Goal: Task Accomplishment & Management: Manage account settings

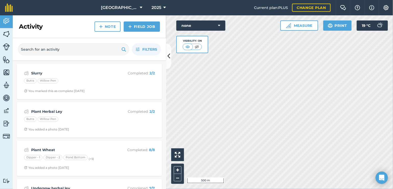
click at [149, 78] on div "Activity Fields Livestock Features Maps Team Vehicles Data Reporting Billing Tu…" at bounding box center [196, 101] width 393 height 173
click at [143, 31] on link "Field Job" at bounding box center [142, 26] width 36 height 10
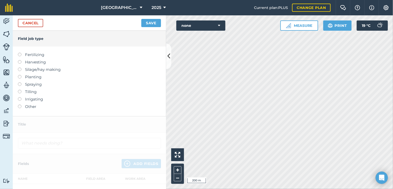
click at [19, 53] on label at bounding box center [21, 53] width 7 height 0
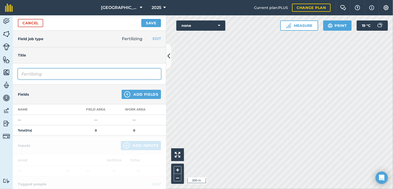
click at [50, 75] on input "Fertilizing" at bounding box center [89, 73] width 143 height 11
drag, startPoint x: 50, startPoint y: 75, endPoint x: 11, endPoint y: 73, distance: 39.1
click at [12, 73] on div "Activity Fields Livestock Features Maps Team Vehicles Data Reporting Billing Tu…" at bounding box center [196, 101] width 393 height 173
type input "Slurry"
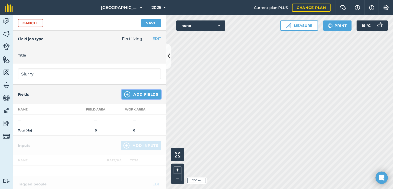
click at [124, 96] on img at bounding box center [127, 94] width 6 height 6
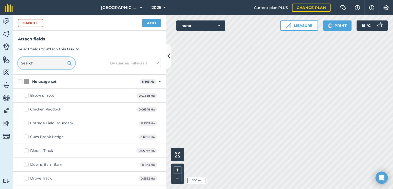
click at [42, 65] on input "text" at bounding box center [46, 63] width 57 height 12
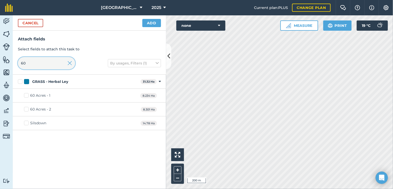
type input "60"
drag, startPoint x: 26, startPoint y: 96, endPoint x: 26, endPoint y: 101, distance: 5.4
click at [26, 97] on label "60 Acres - 1" at bounding box center [37, 95] width 26 height 5
click at [26, 96] on input "60 Acres - 1" at bounding box center [25, 94] width 3 height 3
checkbox input "true"
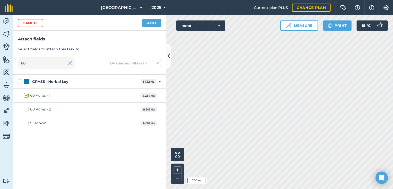
click at [27, 108] on label "60 Acres - 2" at bounding box center [37, 109] width 27 height 5
click at [27, 108] on input "60 Acres - 2" at bounding box center [25, 108] width 3 height 3
checkbox input "true"
click at [32, 65] on input "60" at bounding box center [46, 63] width 57 height 12
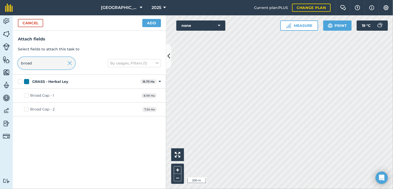
type input "broad"
click at [28, 96] on label "Broad Gap - 1" at bounding box center [39, 95] width 30 height 5
click at [27, 96] on input "Broad Gap - 1" at bounding box center [25, 94] width 3 height 3
checkbox input "true"
click at [151, 24] on button "Add" at bounding box center [151, 23] width 19 height 8
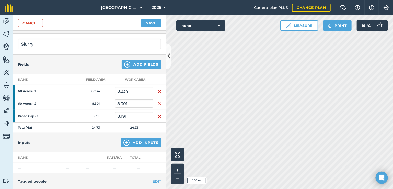
scroll to position [51, 0]
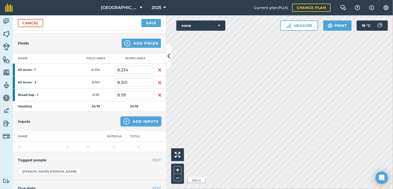
click at [124, 120] on img at bounding box center [126, 121] width 6 height 6
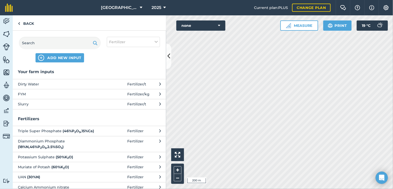
click at [113, 83] on button "Dirty Water Fertilizer / t" at bounding box center [89, 84] width 153 height 10
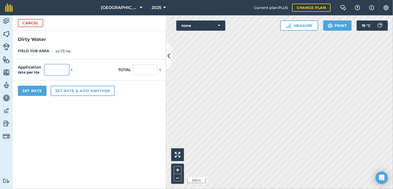
click at [57, 72] on input "text" at bounding box center [56, 69] width 25 height 11
type input "1"
type input "5"
type input "123.65"
click at [127, 100] on div "Set Rate Set rate & add another" at bounding box center [89, 90] width 153 height 20
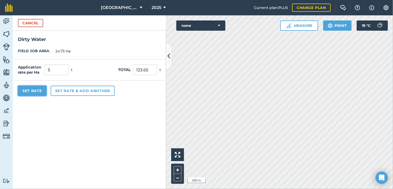
click at [28, 92] on button "Set Rate" at bounding box center [32, 91] width 29 height 10
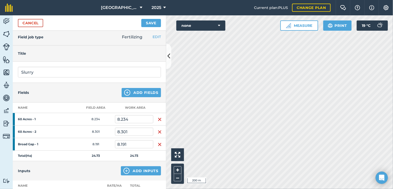
scroll to position [0, 0]
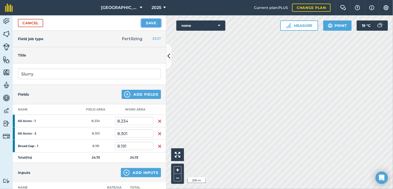
click at [147, 23] on button "Save" at bounding box center [151, 23] width 20 height 8
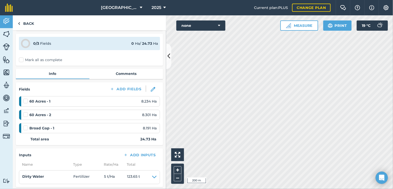
scroll to position [26, 0]
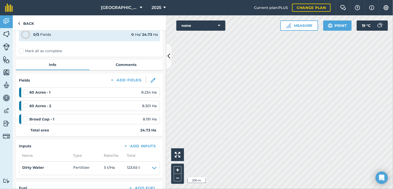
click at [21, 52] on label "Mark all as complete" at bounding box center [40, 50] width 43 height 5
click at [21, 74] on input "Mark all as complete" at bounding box center [20, 75] width 3 height 3
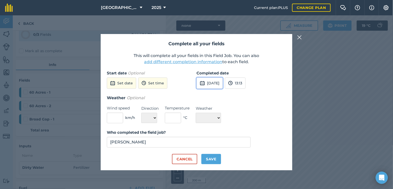
click at [223, 85] on button "[DATE]" at bounding box center [209, 82] width 26 height 11
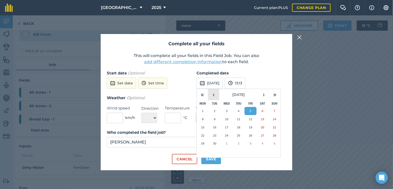
click at [215, 97] on button "‹" at bounding box center [213, 94] width 11 height 11
click at [242, 135] on button "19" at bounding box center [239, 135] width 12 height 8
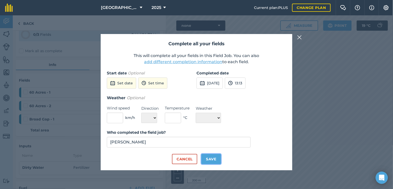
click at [211, 160] on button "Save" at bounding box center [211, 159] width 20 height 10
checkbox input "true"
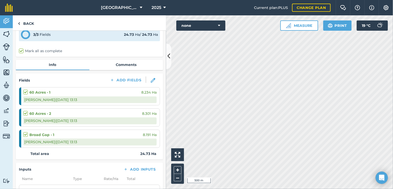
click at [332, 188] on html "[GEOGRAPHIC_DATA] 2025 Current plan : PLUS Change plan Farm Chat Help Info Sett…" at bounding box center [196, 94] width 393 height 189
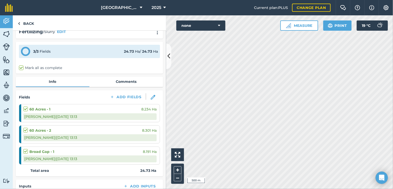
scroll to position [0, 0]
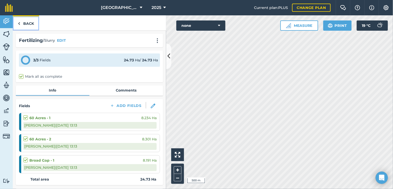
click at [25, 24] on link "Back" at bounding box center [26, 22] width 26 height 15
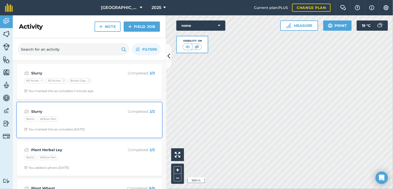
click at [65, 117] on div "Butts Willow Pen" at bounding box center [89, 119] width 131 height 7
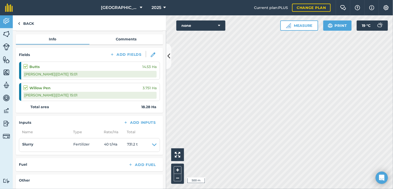
scroll to position [26, 0]
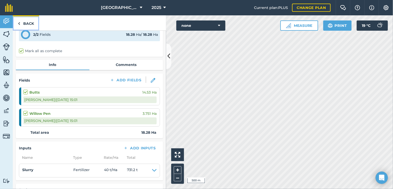
click at [28, 24] on link "Back" at bounding box center [26, 22] width 26 height 15
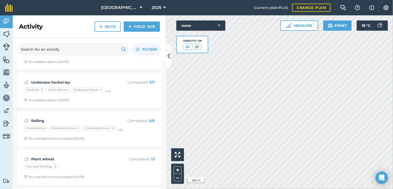
scroll to position [65, 0]
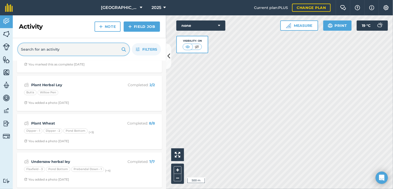
click at [69, 50] on input "text" at bounding box center [73, 49] width 111 height 12
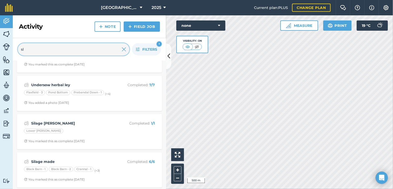
scroll to position [0, 0]
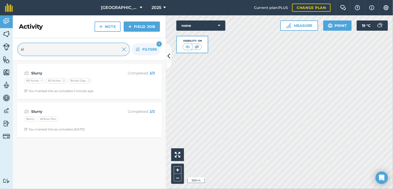
type input "s"
type input "d"
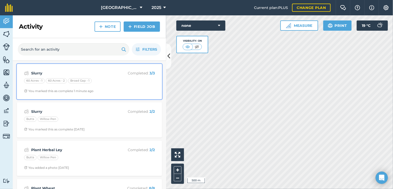
click at [114, 87] on div "Slurry Completed : 3 / 3 60 Acres - 1 60 Acres - 2 Broad Gap - 1 You marked thi…" at bounding box center [89, 81] width 139 height 29
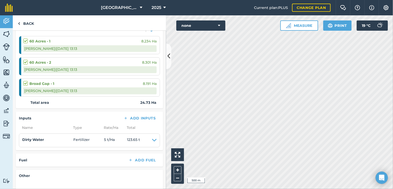
scroll to position [102, 0]
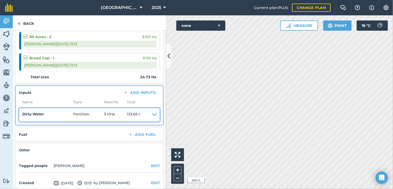
click at [152, 114] on icon at bounding box center [154, 114] width 5 height 7
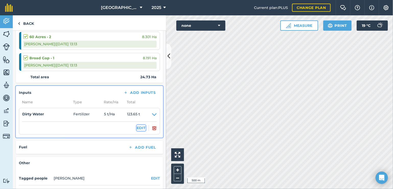
click at [137, 128] on button "EDIT" at bounding box center [141, 128] width 9 height 6
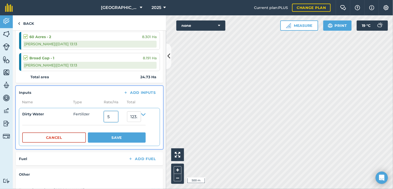
drag, startPoint x: 110, startPoint y: 114, endPoint x: 101, endPoint y: 114, distance: 9.2
click at [101, 114] on summary "Dirty Water Fertilizer 5 123.65" at bounding box center [83, 116] width 123 height 11
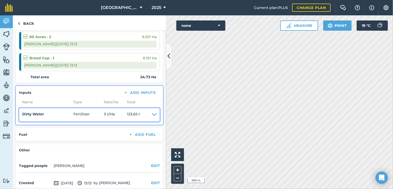
click at [152, 114] on icon at bounding box center [154, 114] width 5 height 7
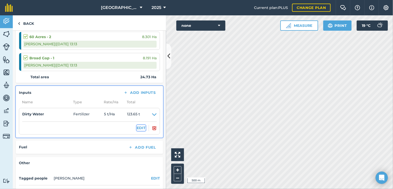
click at [139, 127] on button "EDIT" at bounding box center [141, 128] width 9 height 6
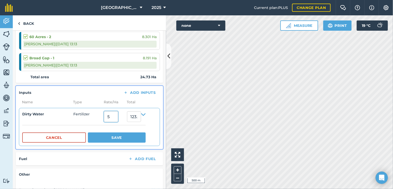
drag, startPoint x: 112, startPoint y: 116, endPoint x: 100, endPoint y: 116, distance: 11.5
click at [100, 116] on summary "Dirty Water Fertilizer 5 123.65" at bounding box center [83, 116] width 123 height 11
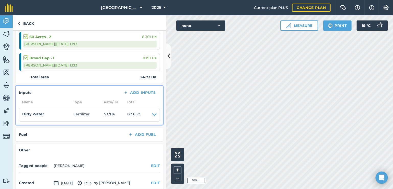
click at [152, 113] on li "Dirty Water Fertilizer 5 t / Ha 123.65 t EDIT" at bounding box center [89, 115] width 141 height 14
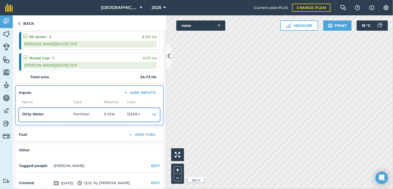
click at [152, 111] on icon at bounding box center [154, 114] width 5 height 7
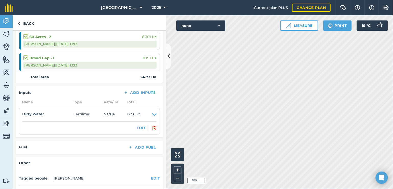
click at [135, 130] on li "Dirty Water Fertilizer 5 t / Ha 123.65 t EDIT" at bounding box center [89, 121] width 141 height 26
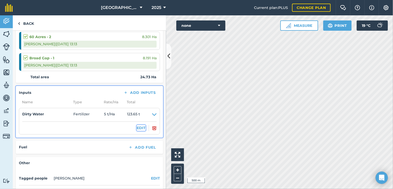
click at [137, 128] on button "EDIT" at bounding box center [141, 128] width 9 height 6
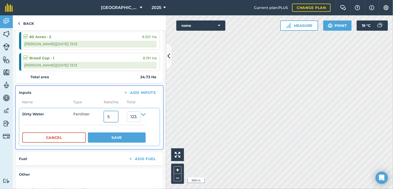
click at [117, 118] on input "5" at bounding box center [111, 116] width 14 height 11
type input "20"
type input "494.6"
click at [117, 140] on button "Save" at bounding box center [117, 137] width 58 height 10
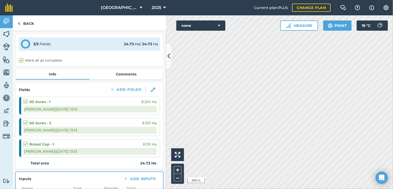
scroll to position [0, 0]
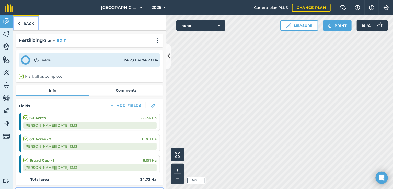
click at [28, 25] on link "Back" at bounding box center [26, 22] width 26 height 15
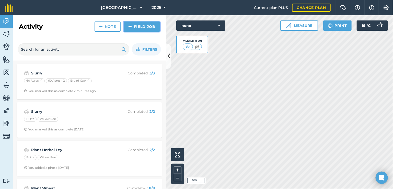
click at [144, 25] on link "Field Job" at bounding box center [142, 26] width 36 height 10
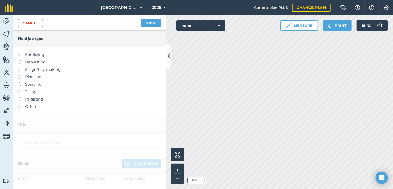
click at [30, 53] on label "Fertilizing" at bounding box center [89, 55] width 143 height 6
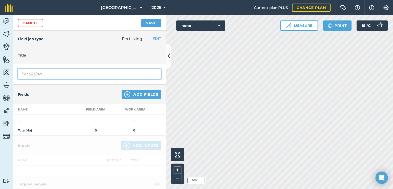
click at [40, 71] on input "Fertilizing" at bounding box center [89, 73] width 143 height 11
click at [47, 70] on input "Fertilizing" at bounding box center [89, 73] width 143 height 11
click at [47, 71] on input "Fertilizing" at bounding box center [89, 73] width 143 height 11
type input "Muckspreading"
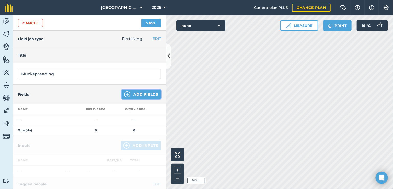
click at [127, 97] on button "Add Fields" at bounding box center [141, 94] width 39 height 9
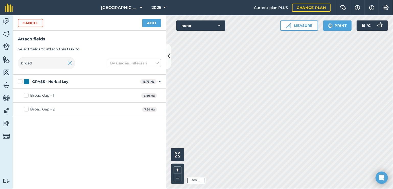
click at [69, 67] on div at bounding box center [69, 63] width 5 height 12
click at [70, 65] on img at bounding box center [69, 63] width 5 height 6
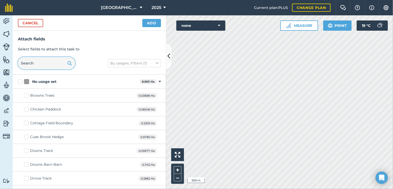
click at [53, 64] on input "text" at bounding box center [46, 63] width 57 height 12
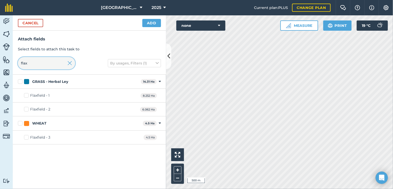
type input "flax"
click at [27, 109] on label "Flaxfield - 2" at bounding box center [37, 109] width 26 height 5
click at [27, 109] on input "Flaxfield - 2" at bounding box center [25, 108] width 3 height 3
checkbox input "true"
click at [33, 62] on input "flax" at bounding box center [46, 63] width 57 height 12
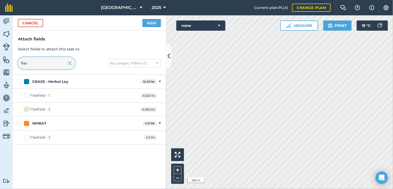
click at [33, 62] on input "flax" at bounding box center [46, 63] width 57 height 12
type input "broad"
click at [28, 107] on label "Broad Gap - 2" at bounding box center [39, 109] width 31 height 5
click at [27, 107] on input "Broad Gap - 2" at bounding box center [25, 108] width 3 height 3
checkbox input "true"
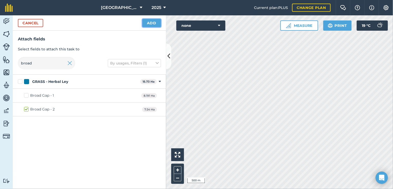
click at [153, 24] on button "Add" at bounding box center [151, 23] width 19 height 8
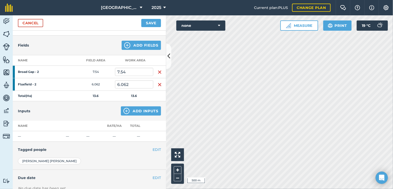
scroll to position [51, 0]
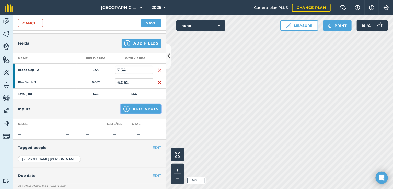
click at [121, 106] on button "Add Inputs" at bounding box center [141, 108] width 40 height 9
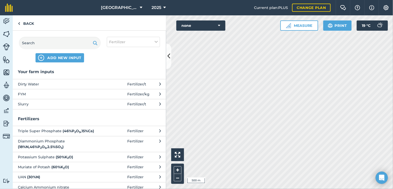
click at [53, 93] on span "FYM" at bounding box center [60, 94] width 84 height 6
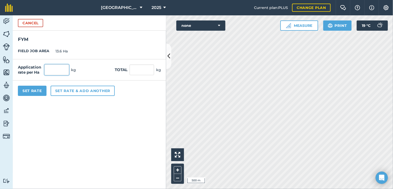
click at [59, 70] on input "text" at bounding box center [56, 69] width 25 height 11
type input "20,000"
type input "272,000"
click at [96, 70] on div "Application rate per Ha 20,000 kg Total 272,000 kg" at bounding box center [89, 69] width 153 height 21
click at [25, 90] on button "Set Rate" at bounding box center [32, 91] width 29 height 10
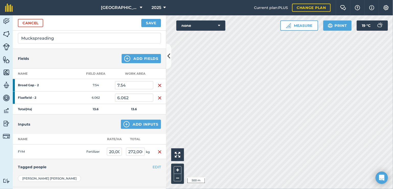
scroll to position [35, 0]
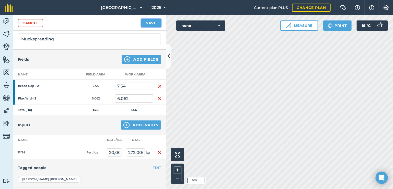
click at [154, 23] on button "Save" at bounding box center [151, 23] width 20 height 8
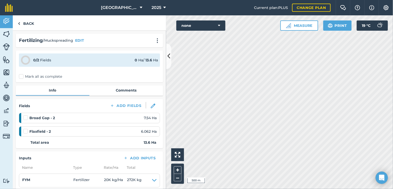
click at [33, 75] on label "Mark all as complete" at bounding box center [40, 76] width 43 height 5
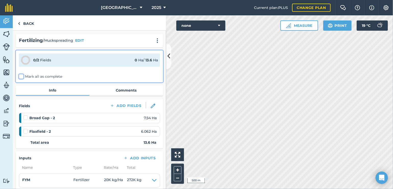
click at [22, 75] on input "Mark all as complete" at bounding box center [20, 75] width 3 height 3
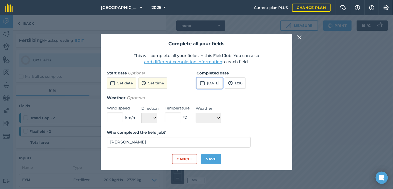
click at [215, 84] on button "[DATE]" at bounding box center [209, 82] width 26 height 11
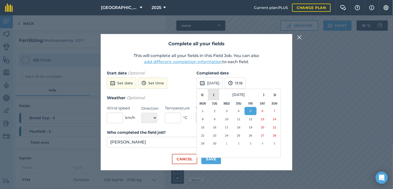
click at [211, 93] on button "‹" at bounding box center [213, 94] width 11 height 11
click at [261, 136] on abbr "23" at bounding box center [262, 135] width 3 height 3
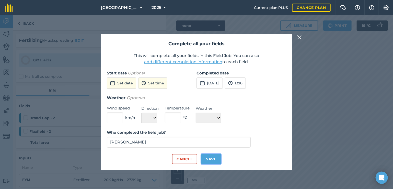
click at [212, 160] on button "Save" at bounding box center [211, 159] width 20 height 10
checkbox input "true"
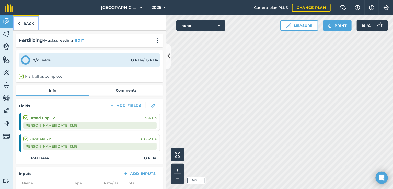
click at [22, 21] on link "Back" at bounding box center [26, 22] width 26 height 15
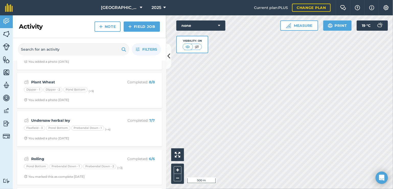
scroll to position [153, 0]
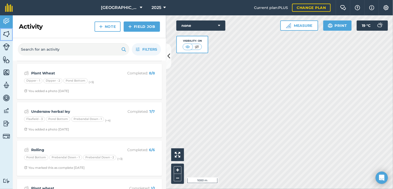
click at [5, 35] on img at bounding box center [6, 34] width 7 height 8
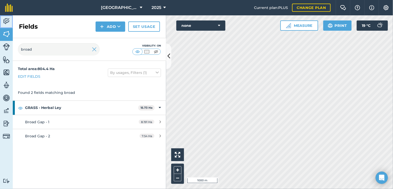
click at [5, 22] on img at bounding box center [6, 21] width 7 height 8
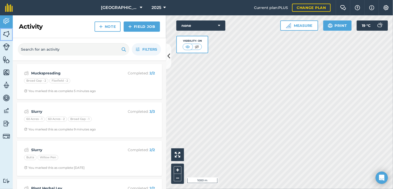
click at [4, 34] on img at bounding box center [6, 34] width 7 height 8
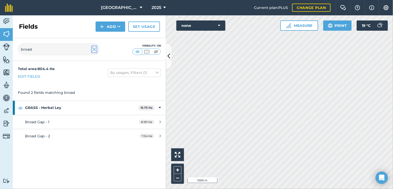
click at [94, 51] on img at bounding box center [94, 49] width 5 height 6
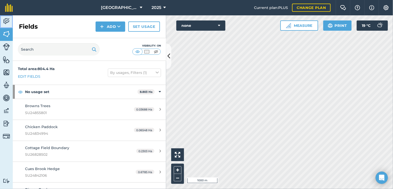
click at [6, 22] on img at bounding box center [6, 21] width 7 height 8
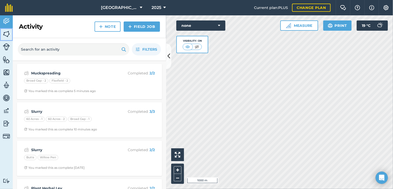
click at [7, 36] on img at bounding box center [6, 34] width 7 height 8
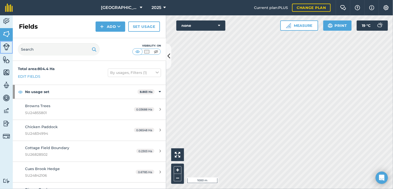
click at [6, 49] on img at bounding box center [6, 46] width 7 height 7
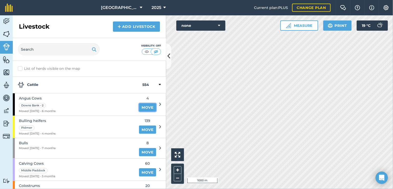
click at [146, 108] on link "Move" at bounding box center [147, 107] width 17 height 8
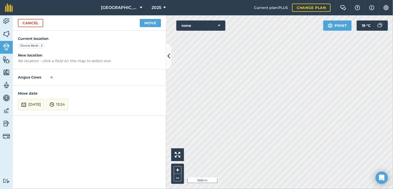
click at [40, 62] on em "No location - click a field on the map to select one" at bounding box center [64, 60] width 93 height 5
click at [149, 25] on button "Move" at bounding box center [150, 23] width 21 height 8
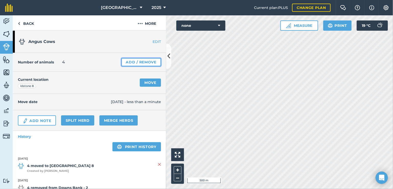
click at [121, 62] on link "Add / Remove" at bounding box center [141, 62] width 40 height 8
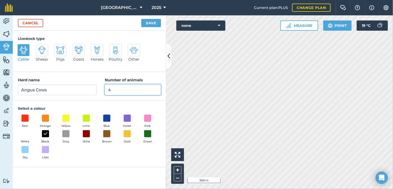
drag, startPoint x: 124, startPoint y: 89, endPoint x: 101, endPoint y: 89, distance: 23.2
click at [101, 89] on div "Herd name Angus Cows Number of animals 4" at bounding box center [89, 86] width 153 height 29
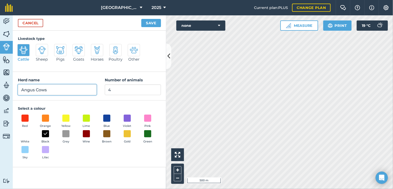
click at [57, 88] on input "Angus Cows" at bounding box center [57, 89] width 79 height 11
type input "Angus Cows and Calves"
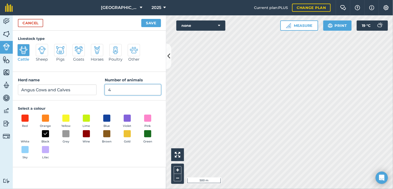
drag, startPoint x: 111, startPoint y: 90, endPoint x: 103, endPoint y: 88, distance: 7.9
click at [104, 88] on div "Herd name [PERSON_NAME] and Calves Number of animals 4" at bounding box center [89, 86] width 153 height 29
type input "9"
type input "10"
click at [151, 22] on button "Save" at bounding box center [151, 23] width 20 height 8
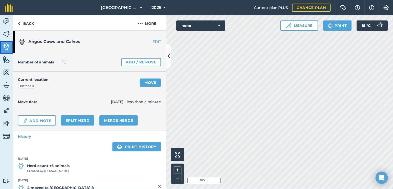
click at [9, 48] on img at bounding box center [6, 46] width 7 height 7
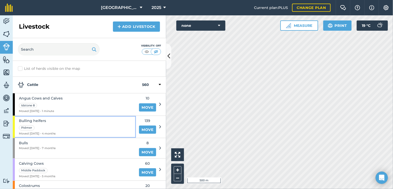
click at [86, 129] on div "Bulling heifers Pidmer Moved [DATE] - 4 months" at bounding box center [74, 127] width 123 height 22
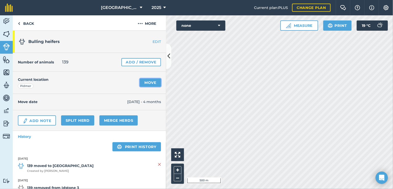
click at [149, 82] on link "Move" at bounding box center [150, 82] width 21 height 8
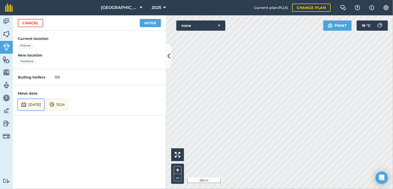
click at [44, 103] on button "[DATE]" at bounding box center [31, 104] width 26 height 11
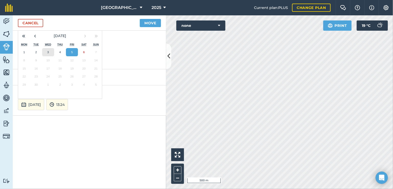
click at [49, 52] on abbr "3" at bounding box center [48, 51] width 2 height 3
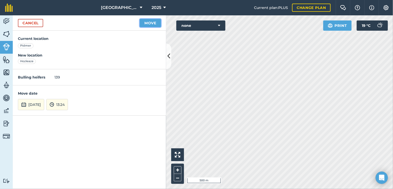
click at [148, 22] on button "Move" at bounding box center [150, 23] width 21 height 8
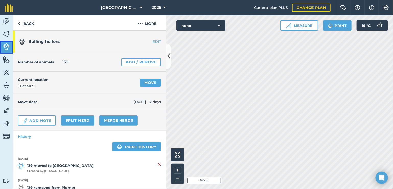
click at [5, 50] on img at bounding box center [6, 46] width 7 height 7
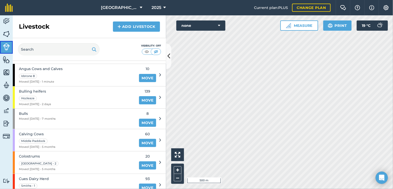
scroll to position [29, 0]
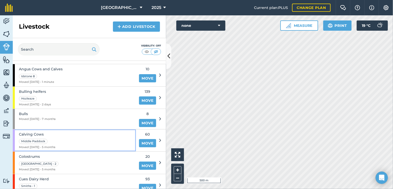
click at [110, 136] on div "Calving Cows Middle Paddock Moved [DATE] - 5 months" at bounding box center [74, 140] width 123 height 22
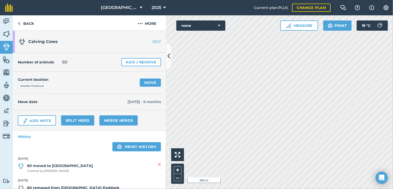
click at [152, 41] on link "EDIT" at bounding box center [150, 41] width 32 height 5
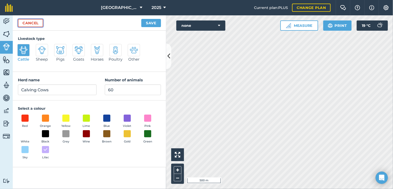
click at [36, 22] on link "Cancel" at bounding box center [30, 23] width 25 height 8
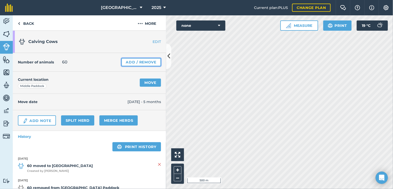
click at [144, 62] on link "Add / Remove" at bounding box center [141, 62] width 40 height 8
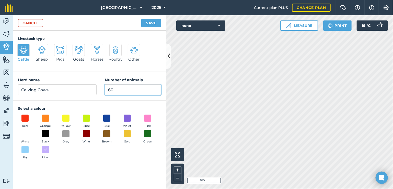
drag, startPoint x: 133, startPoint y: 89, endPoint x: 117, endPoint y: 91, distance: 16.2
click at [117, 91] on input "60" at bounding box center [133, 89] width 56 height 11
drag, startPoint x: 117, startPoint y: 91, endPoint x: 104, endPoint y: 90, distance: 13.0
click at [104, 90] on div "Herd name Calving Cows Number of animals 60" at bounding box center [89, 86] width 153 height 29
type input "0"
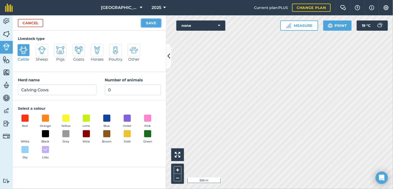
click at [147, 22] on button "Save" at bounding box center [151, 23] width 20 height 8
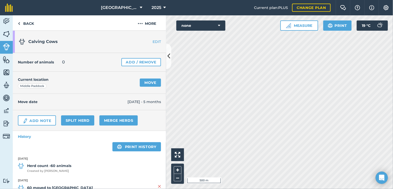
click at [153, 45] on div "Calving Cows EDIT" at bounding box center [89, 42] width 153 height 22
click at [154, 42] on link "EDIT" at bounding box center [150, 41] width 32 height 5
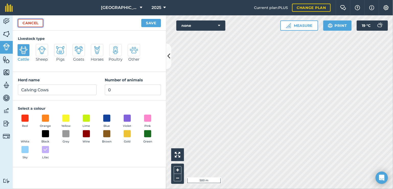
click at [37, 24] on link "Cancel" at bounding box center [30, 23] width 25 height 8
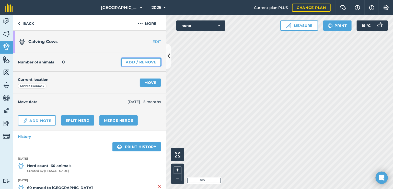
click at [137, 64] on link "Add / Remove" at bounding box center [141, 62] width 40 height 8
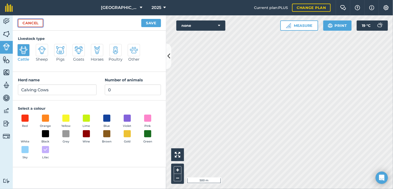
click at [38, 22] on link "Cancel" at bounding box center [30, 23] width 25 height 8
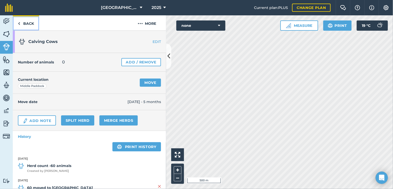
click at [31, 25] on link "Back" at bounding box center [26, 22] width 26 height 15
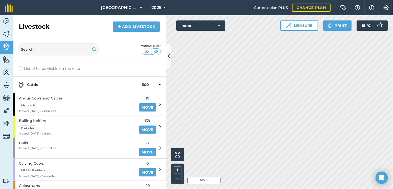
scroll to position [26, 0]
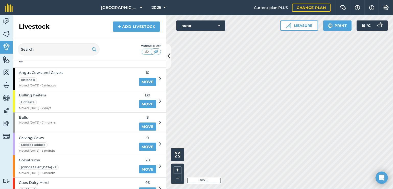
click at [139, 117] on span "8" at bounding box center [147, 117] width 17 height 6
click at [142, 126] on link "Move" at bounding box center [147, 126] width 17 height 8
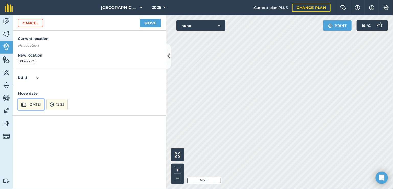
click at [33, 101] on button "[DATE]" at bounding box center [31, 104] width 26 height 11
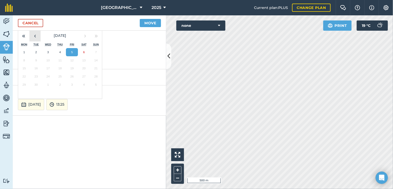
click at [33, 39] on button "‹" at bounding box center [34, 35] width 11 height 11
click at [85, 84] on abbr "30" at bounding box center [83, 84] width 3 height 3
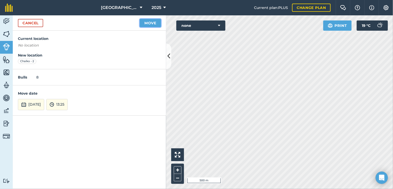
click at [148, 26] on button "Move" at bounding box center [150, 23] width 21 height 8
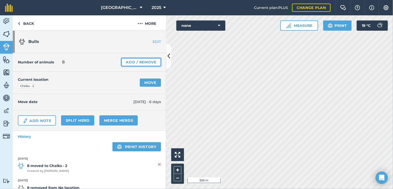
click at [143, 63] on link "Add / Remove" at bounding box center [141, 62] width 40 height 8
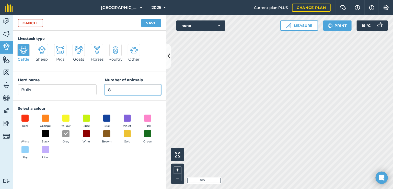
drag, startPoint x: 119, startPoint y: 88, endPoint x: 106, endPoint y: 89, distance: 13.1
click at [106, 89] on input "8" at bounding box center [133, 89] width 56 height 11
type input "10"
click at [151, 22] on button "Save" at bounding box center [151, 23] width 20 height 8
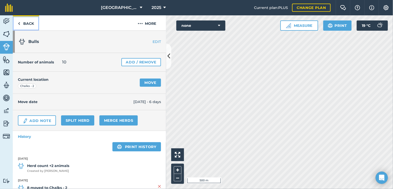
click at [22, 24] on link "Back" at bounding box center [26, 22] width 26 height 15
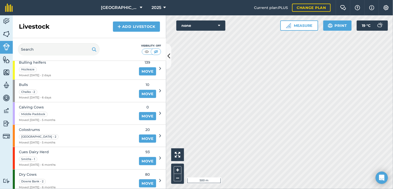
scroll to position [77, 0]
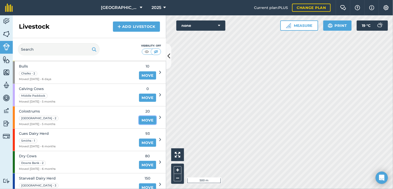
click at [141, 119] on link "Move" at bounding box center [147, 120] width 17 height 8
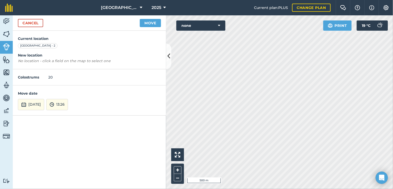
click at [27, 28] on div "Cancel Move" at bounding box center [89, 22] width 153 height 15
click at [30, 26] on link "Cancel" at bounding box center [30, 23] width 25 height 8
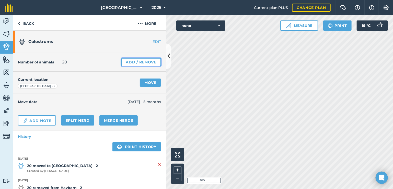
click at [137, 63] on link "Add / Remove" at bounding box center [141, 62] width 40 height 8
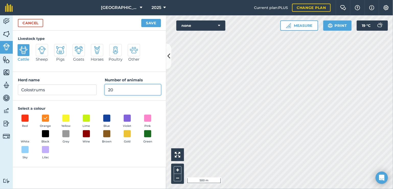
drag, startPoint x: 114, startPoint y: 89, endPoint x: 96, endPoint y: 89, distance: 18.4
click at [96, 89] on div "Herd name Colostrums Number of animals 20" at bounding box center [89, 86] width 153 height 29
type input "0"
click at [146, 26] on button "Save" at bounding box center [151, 23] width 20 height 8
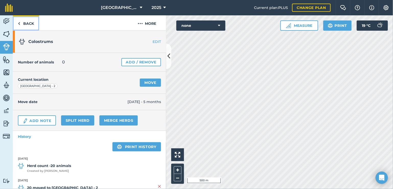
click at [25, 22] on link "Back" at bounding box center [26, 22] width 26 height 15
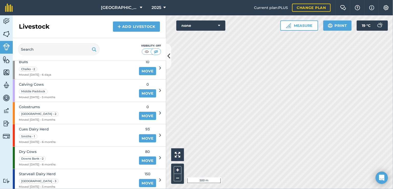
scroll to position [82, 0]
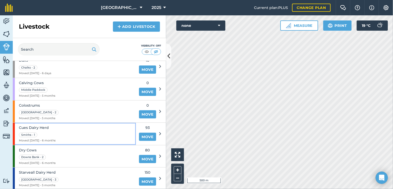
click at [60, 130] on div "Cues Dairy Herd Smiths - 1 Moved [DATE] - 6 months" at bounding box center [74, 134] width 123 height 22
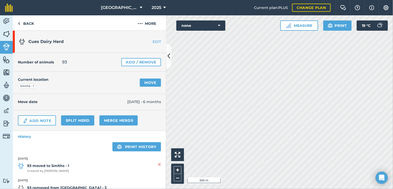
click at [150, 42] on link "EDIT" at bounding box center [150, 41] width 32 height 5
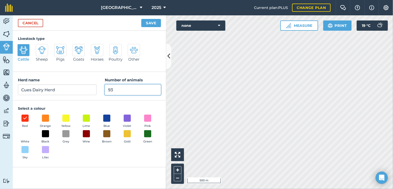
drag, startPoint x: 122, startPoint y: 88, endPoint x: 102, endPoint y: 87, distance: 20.2
click at [103, 87] on div "Herd name Cues Dairy Herd Number of animals 93" at bounding box center [89, 86] width 153 height 29
type input "152"
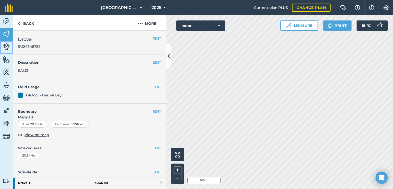
click at [5, 48] on img at bounding box center [6, 46] width 7 height 7
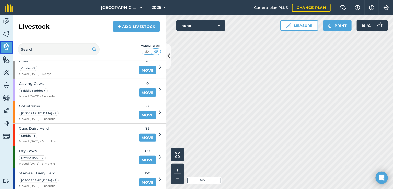
scroll to position [82, 0]
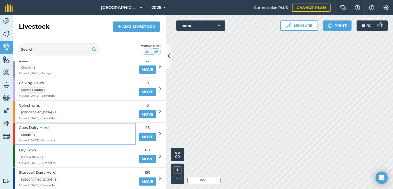
click at [116, 130] on div "Cues Dairy Herd Smiths - 1 Moved [DATE] - 6 months" at bounding box center [74, 134] width 123 height 22
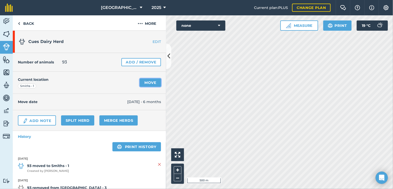
click at [143, 84] on link "Move" at bounding box center [150, 82] width 21 height 8
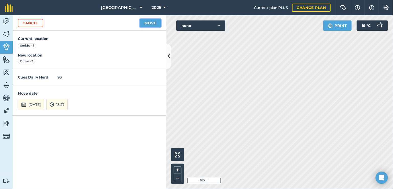
click at [148, 24] on button "Move" at bounding box center [150, 23] width 21 height 8
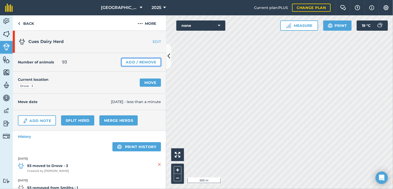
click at [124, 63] on link "Add / Remove" at bounding box center [141, 62] width 40 height 8
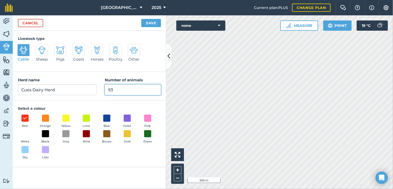
drag, startPoint x: 118, startPoint y: 86, endPoint x: 104, endPoint y: 88, distance: 14.4
click at [105, 88] on input "93" at bounding box center [133, 89] width 56 height 11
type input "152"
click at [150, 24] on button "Save" at bounding box center [151, 23] width 20 height 8
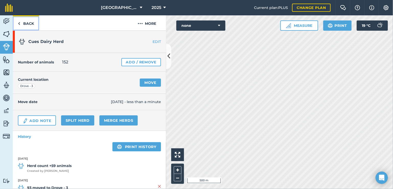
click at [26, 25] on link "Back" at bounding box center [26, 22] width 26 height 15
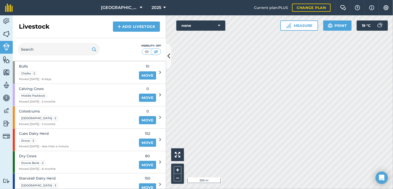
scroll to position [82, 0]
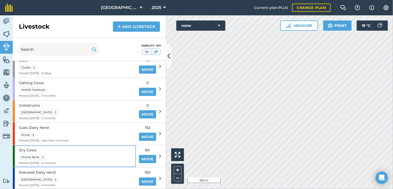
click at [115, 158] on div "Dry Cows Downs Bank - 2 Moved [DATE] - 6 months" at bounding box center [74, 156] width 123 height 22
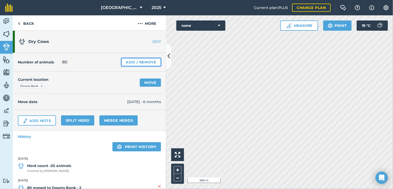
click at [136, 62] on link "Add / Remove" at bounding box center [141, 62] width 40 height 8
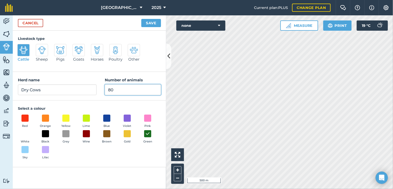
drag, startPoint x: 118, startPoint y: 90, endPoint x: 105, endPoint y: 90, distance: 12.5
click at [105, 90] on input "80" at bounding box center [133, 89] width 56 height 11
type input "0"
click at [155, 26] on button "Save" at bounding box center [151, 23] width 20 height 8
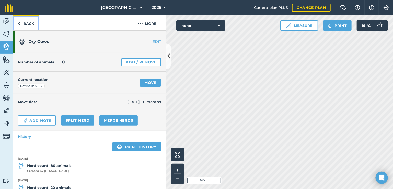
click at [25, 22] on link "Back" at bounding box center [26, 22] width 26 height 15
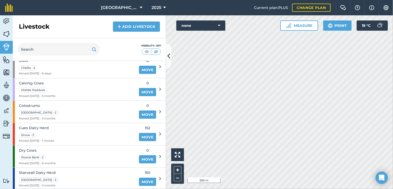
scroll to position [82, 0]
click at [73, 172] on div "Starveall Dairy Herd [GEOGRAPHIC_DATA] - 3 Moved [DATE] - 5 months" at bounding box center [74, 178] width 123 height 22
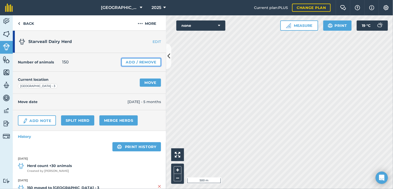
click at [138, 63] on link "Add / Remove" at bounding box center [141, 62] width 40 height 8
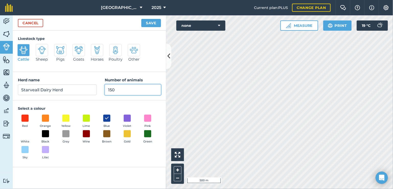
drag, startPoint x: 122, startPoint y: 85, endPoint x: 102, endPoint y: 90, distance: 20.4
click at [103, 89] on div "Herd name Starveall Dairy Herd Number of animals 150" at bounding box center [89, 86] width 153 height 29
type input "342"
click at [147, 23] on button "Save" at bounding box center [151, 23] width 20 height 8
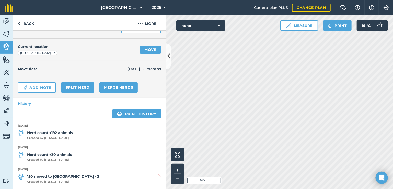
scroll to position [26, 0]
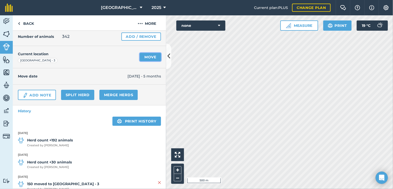
click at [143, 60] on link "Move" at bounding box center [150, 57] width 21 height 8
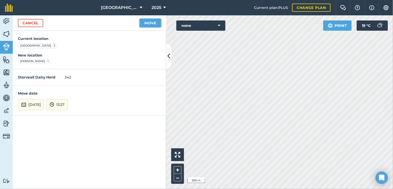
click at [150, 25] on button "Move" at bounding box center [150, 23] width 21 height 8
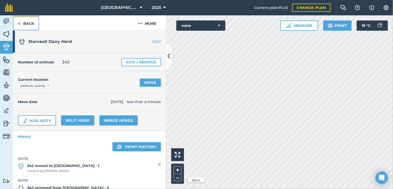
click at [25, 23] on link "Back" at bounding box center [26, 22] width 26 height 15
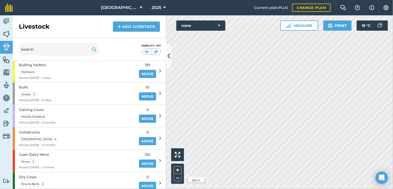
scroll to position [82, 0]
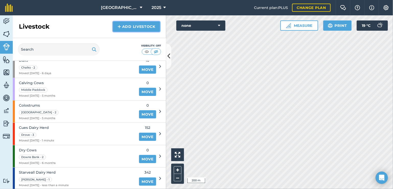
click at [130, 26] on link "Add Livestock" at bounding box center [136, 26] width 47 height 10
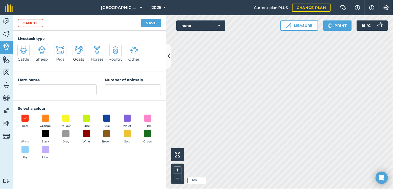
click at [26, 50] on img at bounding box center [23, 50] width 8 height 8
click at [21, 47] on input "Cattle" at bounding box center [19, 45] width 3 height 3
radio input "true"
type input "Cattle"
click at [117, 89] on input "Number of animals" at bounding box center [133, 89] width 56 height 11
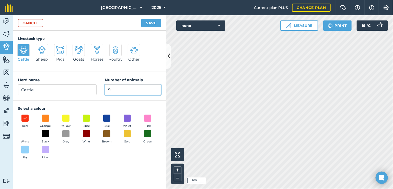
type input "9"
click at [26, 153] on span at bounding box center [25, 150] width 8 height 8
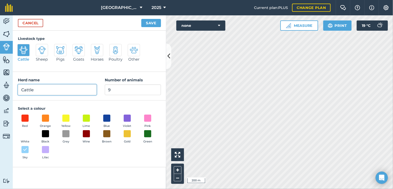
drag, startPoint x: 54, startPoint y: 88, endPoint x: 11, endPoint y: 88, distance: 43.2
click at [12, 88] on div "Activity Fields Livestock Features Maps Team Vehicles Data Reporting Billing Tu…" at bounding box center [196, 101] width 393 height 173
type input "Sucklers"
click at [144, 21] on button "Save" at bounding box center [151, 23] width 20 height 8
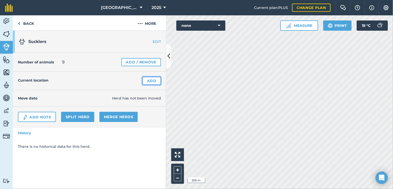
click at [149, 81] on link "Add" at bounding box center [151, 81] width 19 height 8
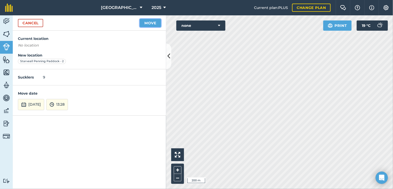
click at [152, 25] on button "Move" at bounding box center [150, 23] width 21 height 8
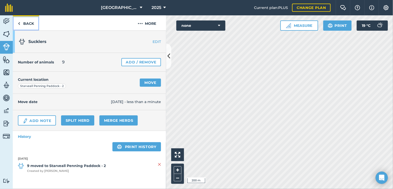
click at [26, 22] on link "Back" at bounding box center [26, 22] width 26 height 15
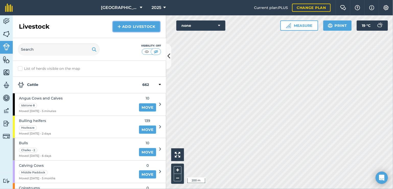
click at [129, 26] on link "Add Livestock" at bounding box center [136, 26] width 47 height 10
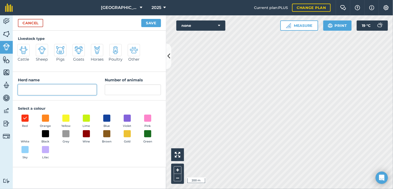
click at [43, 90] on input "Herd name" at bounding box center [57, 89] width 79 height 11
type input "R1s"
click at [23, 49] on img at bounding box center [23, 50] width 8 height 8
click at [21, 47] on input "Cattle" at bounding box center [19, 45] width 3 height 3
radio input "true"
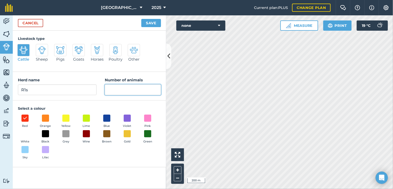
click at [128, 90] on input "Number of animals" at bounding box center [133, 89] width 56 height 11
type input "140"
click at [127, 135] on span at bounding box center [127, 134] width 8 height 8
click at [151, 24] on button "Save" at bounding box center [151, 23] width 20 height 8
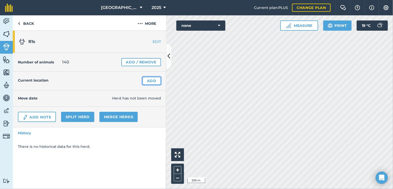
click at [149, 81] on link "Add" at bounding box center [151, 81] width 19 height 8
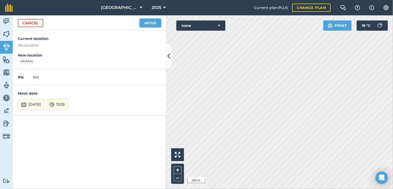
click at [146, 22] on button "Move" at bounding box center [150, 23] width 21 height 8
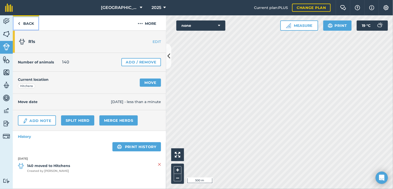
click at [29, 23] on link "Back" at bounding box center [26, 22] width 26 height 15
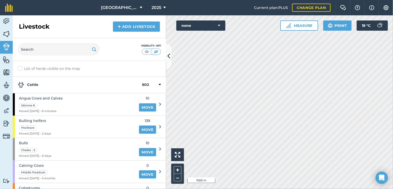
click at [27, 67] on label "List of herds visible on the map" at bounding box center [89, 68] width 143 height 5
click at [21, 67] on input "List of herds visible on the map" at bounding box center [19, 67] width 3 height 3
click at [19, 68] on label "List of herds visible on the map" at bounding box center [89, 68] width 143 height 5
click at [19, 68] on input "List of herds visible on the map" at bounding box center [19, 67] width 3 height 3
checkbox input "false"
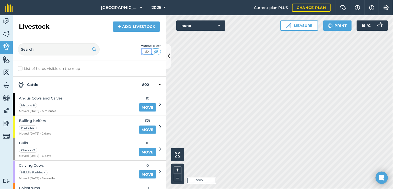
click at [144, 50] on img at bounding box center [147, 51] width 6 height 5
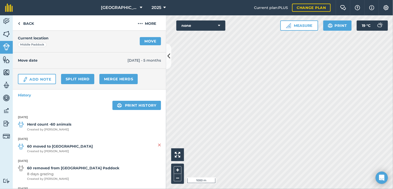
scroll to position [65, 0]
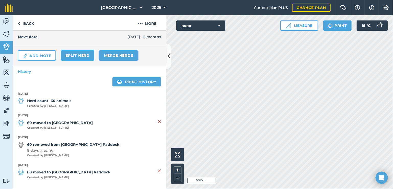
click at [112, 55] on link "Merge Herds" at bounding box center [118, 55] width 39 height 10
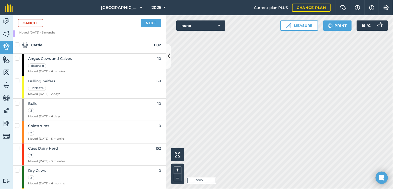
scroll to position [51, 0]
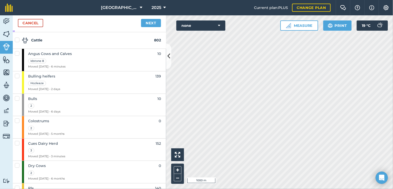
click at [18, 118] on label at bounding box center [18, 118] width 6 height 0
click at [18, 119] on input "checkbox" at bounding box center [16, 119] width 3 height 3
checkbox input "true"
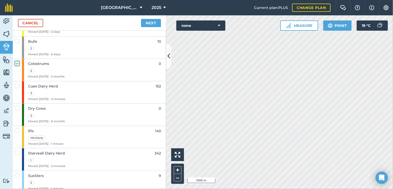
scroll to position [111, 0]
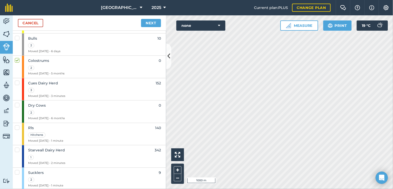
click at [19, 147] on label at bounding box center [18, 147] width 6 height 0
click at [18, 149] on input "checkbox" at bounding box center [16, 148] width 3 height 3
checkbox input "true"
click at [17, 170] on label at bounding box center [18, 170] width 6 height 0
click at [17, 172] on input "checkbox" at bounding box center [16, 171] width 3 height 3
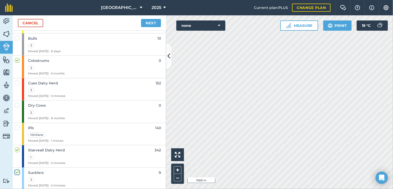
checkbox input "true"
click at [17, 102] on label at bounding box center [18, 102] width 6 height 0
click at [17, 105] on input "checkbox" at bounding box center [16, 103] width 3 height 3
checkbox input "true"
click at [16, 170] on label at bounding box center [18, 170] width 6 height 0
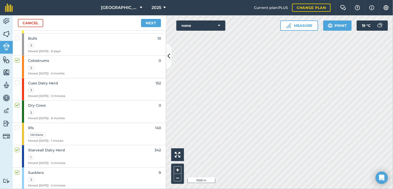
click at [16, 172] on input "checkbox" at bounding box center [16, 171] width 3 height 3
checkbox input "false"
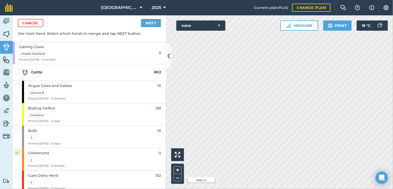
scroll to position [9, 0]
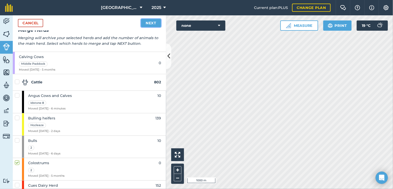
click at [149, 26] on link "Next" at bounding box center [151, 23] width 20 height 8
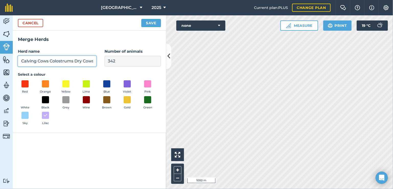
scroll to position [0, 44]
drag, startPoint x: 18, startPoint y: 61, endPoint x: 51, endPoint y: 63, distance: 32.7
click at [51, 63] on input "Calving Cows Colostrums Dry Cows Starveall Dairy Herd" at bounding box center [57, 61] width 78 height 11
type input "Starveall Dairy Herd"
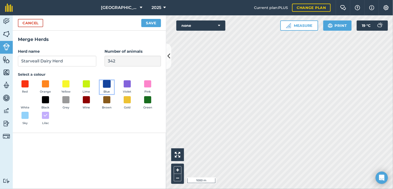
click at [107, 84] on span at bounding box center [107, 84] width 8 height 8
click at [148, 23] on button "Save" at bounding box center [151, 23] width 20 height 8
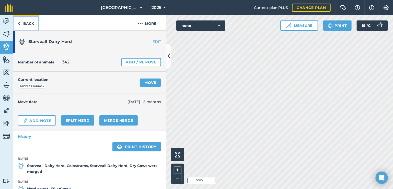
click at [27, 23] on link "Back" at bounding box center [26, 22] width 26 height 15
click at [24, 23] on link "Back" at bounding box center [26, 22] width 26 height 15
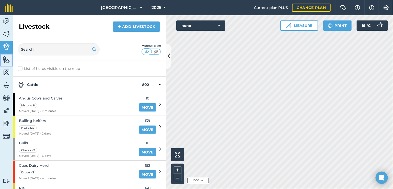
click at [7, 61] on img at bounding box center [6, 60] width 7 height 8
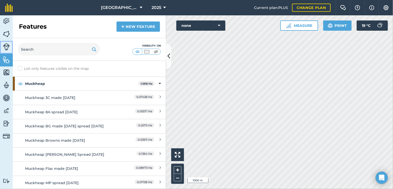
click at [7, 47] on img at bounding box center [6, 46] width 7 height 7
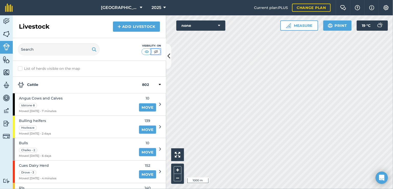
click at [155, 53] on img at bounding box center [156, 51] width 6 height 5
click at [4, 61] on img at bounding box center [6, 60] width 7 height 8
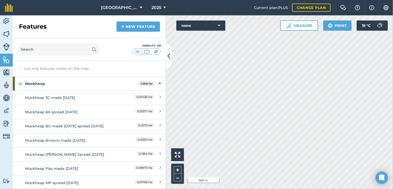
click at [160, 164] on div "Activity Fields Livestock Features Maps Team Vehicles Data Reporting Billing Tu…" at bounding box center [196, 101] width 393 height 173
click at [204, 30] on div "Hello i 500 m + – none Measure Print 19 ° C" at bounding box center [279, 101] width 227 height 173
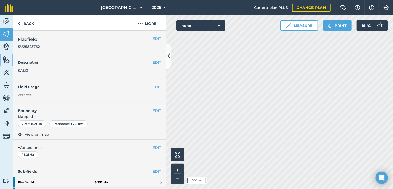
click at [3, 61] on img at bounding box center [6, 60] width 7 height 8
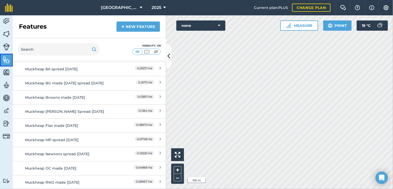
scroll to position [51, 0]
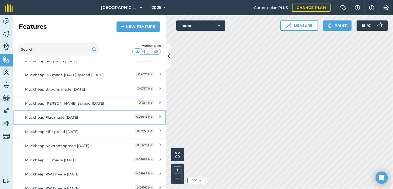
click at [63, 116] on div "Muckheap Flax made [DATE]" at bounding box center [70, 117] width 91 height 6
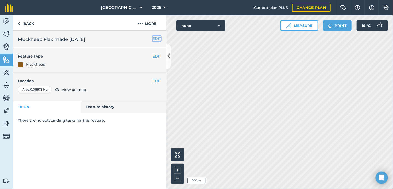
click at [157, 40] on button "EDIT" at bounding box center [156, 39] width 8 height 6
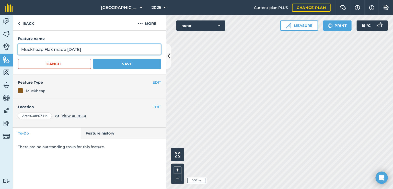
click at [107, 51] on input "Muckheap Flax made [DATE]" at bounding box center [89, 49] width 143 height 11
type input "Muckheap Flax made [DATE] spead [DATE]"
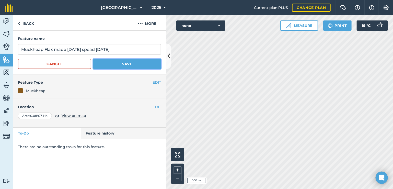
click at [122, 62] on button "Save" at bounding box center [127, 64] width 68 height 10
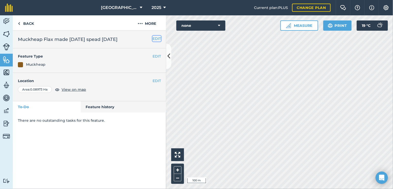
click at [157, 40] on button "EDIT" at bounding box center [156, 39] width 8 height 6
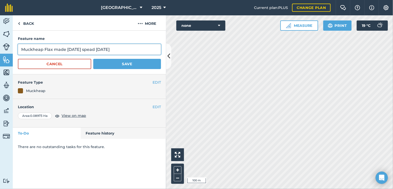
click at [86, 49] on input "Muckheap Flax made [DATE] spead [DATE]" at bounding box center [89, 49] width 143 height 11
type input "Muckheap Flax made [DATE] spread [DATE]"
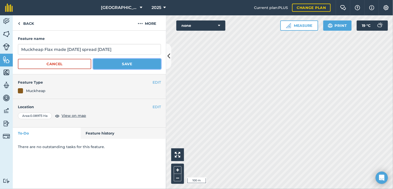
click at [112, 65] on button "Save" at bounding box center [127, 64] width 68 height 10
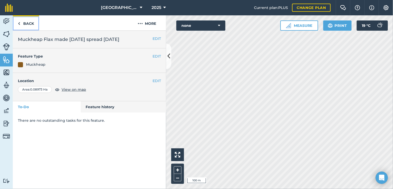
click at [31, 23] on link "Back" at bounding box center [26, 22] width 26 height 15
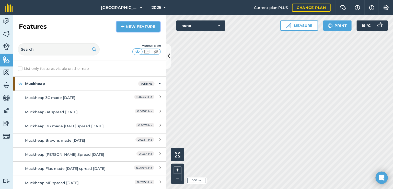
click at [131, 27] on link "New feature" at bounding box center [137, 26] width 43 height 10
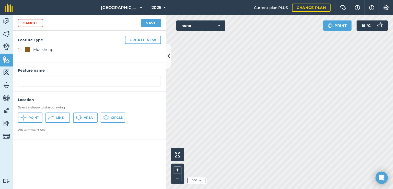
click at [17, 49] on div "Feature Type Create new Muckheap" at bounding box center [89, 47] width 153 height 32
click at [20, 50] on label at bounding box center [21, 50] width 7 height 5
radio input "true"
click at [84, 119] on span "Area" at bounding box center [88, 117] width 9 height 4
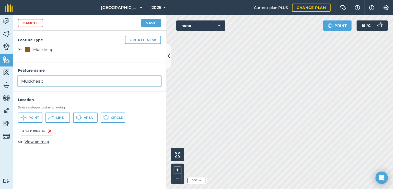
drag, startPoint x: 42, startPoint y: 84, endPoint x: 14, endPoint y: 77, distance: 28.3
click at [15, 77] on div "Feature name Muckheap" at bounding box center [89, 76] width 153 height 29
type input "Muckheap made [DATE]"
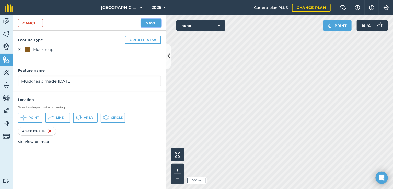
click at [156, 21] on button "Save" at bounding box center [151, 23] width 20 height 8
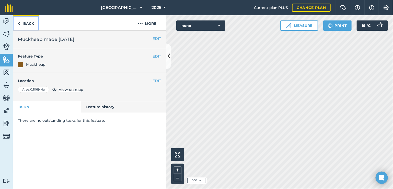
click at [27, 23] on link "Back" at bounding box center [26, 22] width 26 height 15
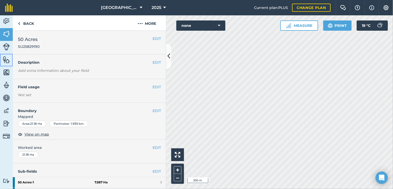
click at [4, 58] on img at bounding box center [6, 60] width 7 height 8
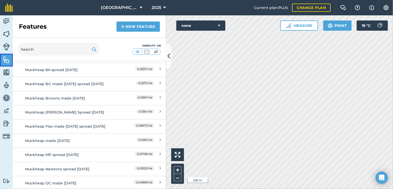
scroll to position [77, 0]
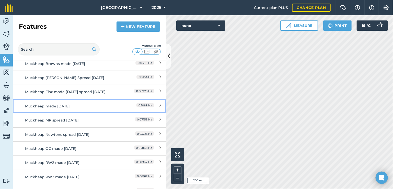
click at [61, 107] on div "Muckheap made [DATE]" at bounding box center [70, 106] width 91 height 6
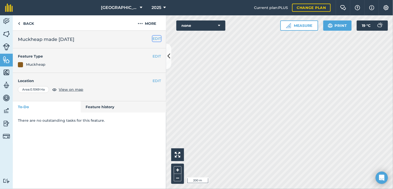
click at [156, 38] on button "EDIT" at bounding box center [156, 39] width 8 height 6
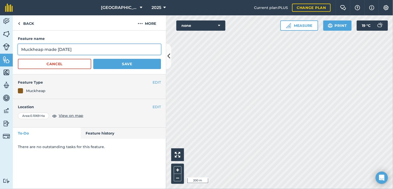
click at [43, 51] on input "Muckheap made [DATE]" at bounding box center [89, 49] width 143 height 11
type input "Muckheap 50A1 made [DATE]"
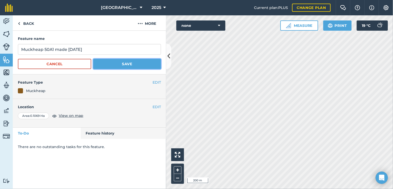
click at [119, 64] on button "Save" at bounding box center [127, 64] width 68 height 10
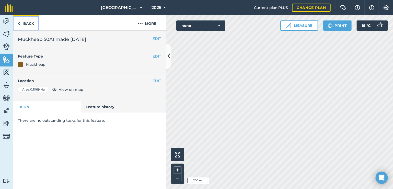
click at [29, 24] on link "Back" at bounding box center [26, 22] width 26 height 15
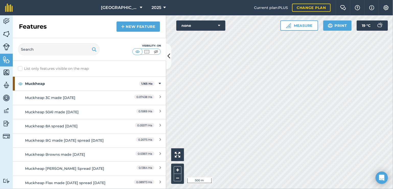
click at [243, 188] on html "[GEOGRAPHIC_DATA] 2025 Current plan : PLUS Change plan Farm Chat Help Info Sett…" at bounding box center [196, 94] width 393 height 189
click at [223, 188] on html "[GEOGRAPHIC_DATA] 2025 Current plan : PLUS Change plan Farm Chat Help Info Sett…" at bounding box center [196, 94] width 393 height 189
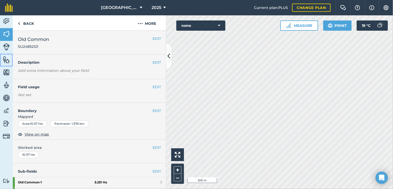
click at [5, 61] on img at bounding box center [6, 60] width 7 height 8
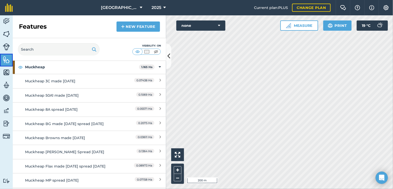
scroll to position [26, 0]
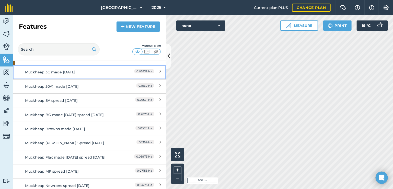
click at [60, 74] on div "Muckheap 3C made [DATE]" at bounding box center [70, 72] width 91 height 6
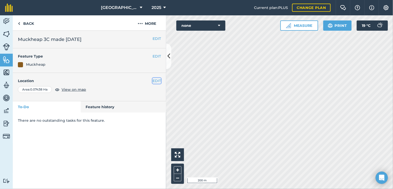
click at [159, 81] on button "EDIT" at bounding box center [156, 81] width 8 height 6
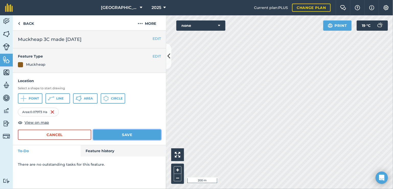
click at [124, 134] on button "Save" at bounding box center [127, 134] width 68 height 10
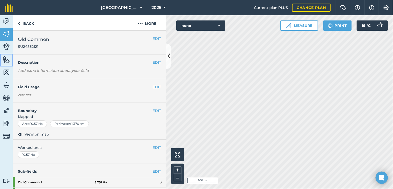
click at [9, 59] on img at bounding box center [6, 60] width 7 height 8
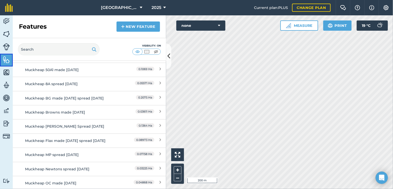
scroll to position [51, 0]
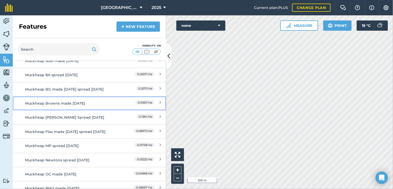
click at [73, 103] on div "Muckheap Browns made [DATE]" at bounding box center [70, 103] width 91 height 6
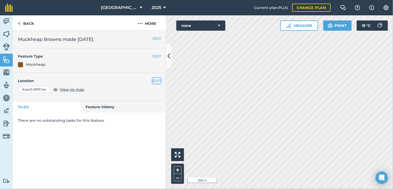
click at [154, 80] on button "EDIT" at bounding box center [156, 81] width 8 height 6
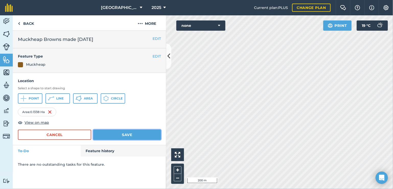
click at [141, 135] on button "Save" at bounding box center [127, 134] width 68 height 10
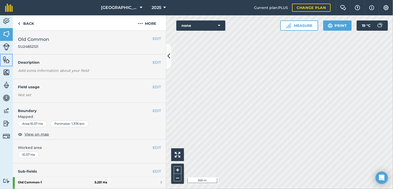
click at [8, 62] on img at bounding box center [6, 60] width 7 height 8
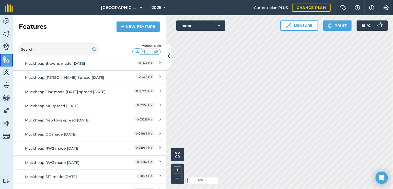
scroll to position [99, 0]
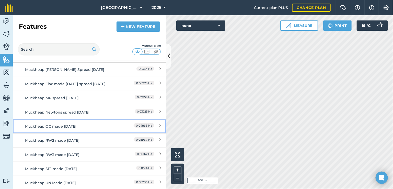
click at [61, 125] on div "Muckheap OC made [DATE]" at bounding box center [70, 126] width 91 height 6
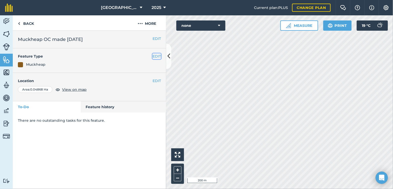
click at [157, 55] on button "EDIT" at bounding box center [156, 56] width 8 height 6
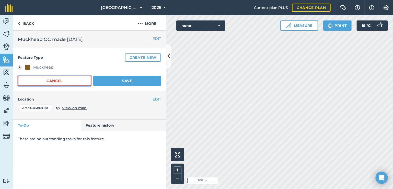
click at [79, 78] on button "Cancel" at bounding box center [54, 81] width 73 height 10
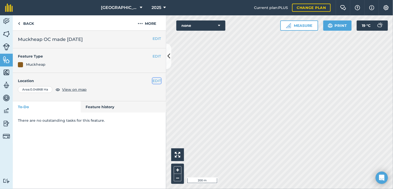
click at [159, 82] on button "EDIT" at bounding box center [156, 81] width 8 height 6
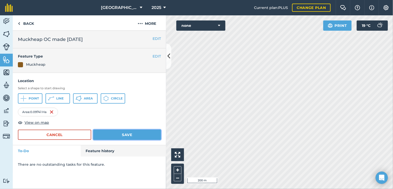
click at [135, 133] on button "Save" at bounding box center [127, 134] width 68 height 10
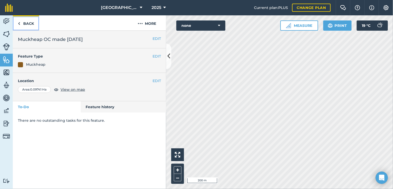
click at [22, 23] on link "Back" at bounding box center [26, 22] width 26 height 15
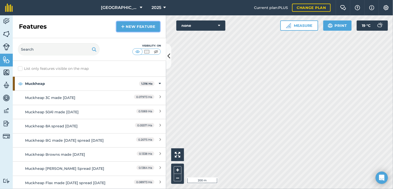
click at [139, 26] on link "New feature" at bounding box center [137, 26] width 43 height 10
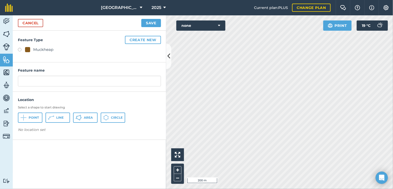
click at [35, 48] on div "Muckheap" at bounding box center [43, 49] width 20 height 6
radio input "true"
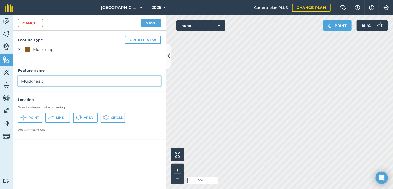
click at [48, 81] on input "Muckheap" at bounding box center [89, 81] width 143 height 11
type input "Muckheap OC2 made [DATE]"
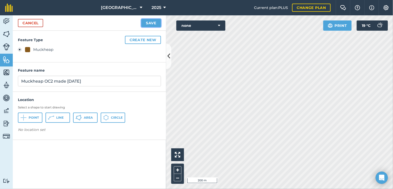
click at [153, 25] on button "Save" at bounding box center [151, 23] width 20 height 8
drag, startPoint x: 83, startPoint y: 117, endPoint x: 93, endPoint y: 116, distance: 10.2
click at [83, 117] on button "Area" at bounding box center [85, 117] width 25 height 10
click at [150, 23] on button "Save" at bounding box center [151, 23] width 20 height 8
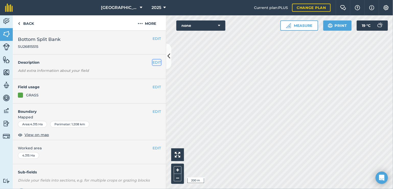
click at [153, 62] on button "EDIT" at bounding box center [156, 63] width 8 height 6
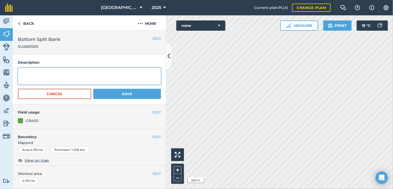
click at [33, 73] on textarea at bounding box center [89, 76] width 143 height 17
type textarea "HIGH RISK, NO SPREADING"
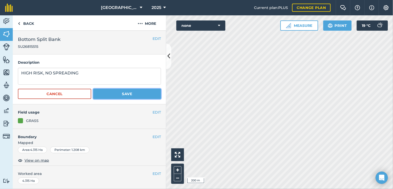
click at [117, 93] on button "Save" at bounding box center [127, 94] width 68 height 10
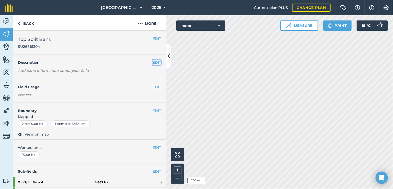
click at [154, 62] on button "EDIT" at bounding box center [156, 63] width 8 height 6
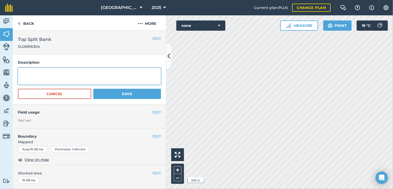
click at [63, 74] on textarea at bounding box center [89, 76] width 143 height 17
type textarea "NVZ HIGH RISK"
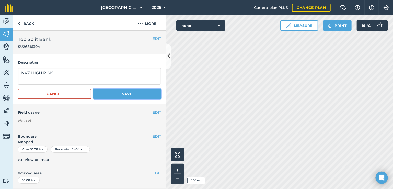
click at [110, 93] on button "Save" at bounding box center [127, 94] width 68 height 10
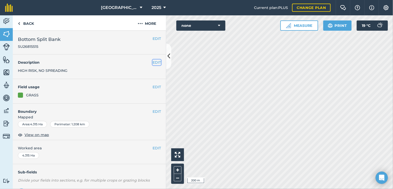
click at [155, 62] on button "EDIT" at bounding box center [156, 63] width 8 height 6
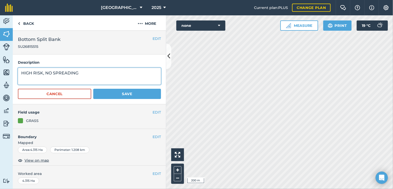
click at [21, 73] on textarea "HIGH RISK, NO SPREADING" at bounding box center [89, 76] width 143 height 17
type textarea "NVZ VERY HIGH RISK, NO SPREADING"
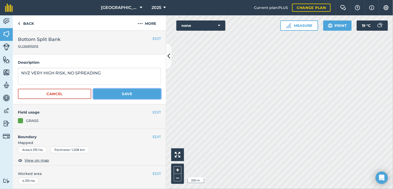
click at [125, 94] on button "Save" at bounding box center [127, 94] width 68 height 10
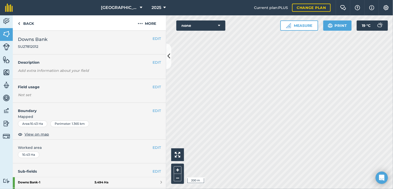
click at [81, 69] on em "Add extra information about your field" at bounding box center [53, 70] width 71 height 5
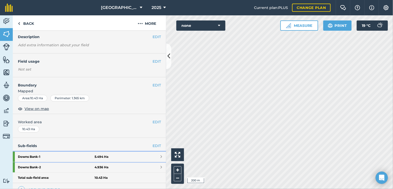
click at [52, 158] on strong "Downs Bank - 1" at bounding box center [56, 156] width 77 height 10
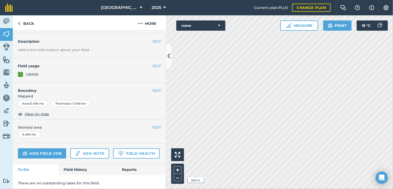
scroll to position [30, 0]
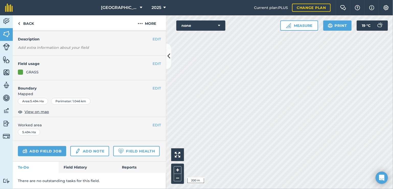
click at [58, 45] on em "Add extra information about your field" at bounding box center [53, 47] width 71 height 5
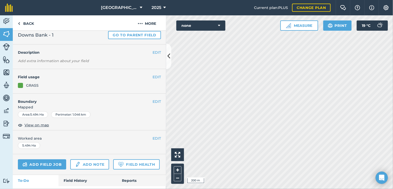
scroll to position [0, 0]
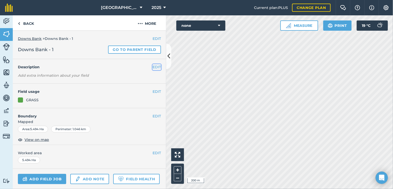
click at [152, 66] on button "EDIT" at bounding box center [156, 67] width 8 height 6
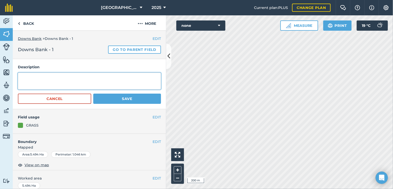
click at [45, 77] on textarea at bounding box center [89, 81] width 143 height 17
type textarea "NVZ VERY HIGH RISK< NO SPREADING"
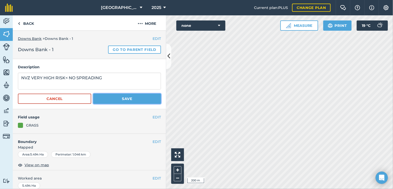
click at [110, 98] on button "Save" at bounding box center [127, 98] width 68 height 10
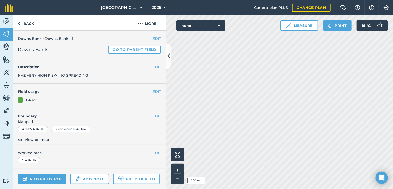
click at [73, 78] on div "EDIT Description NVZ VERY HIGH RISK< NO SPREADING" at bounding box center [89, 71] width 153 height 25
drag, startPoint x: 153, startPoint y: 67, endPoint x: 148, endPoint y: 68, distance: 5.3
click at [152, 67] on button "EDIT" at bounding box center [156, 67] width 8 height 6
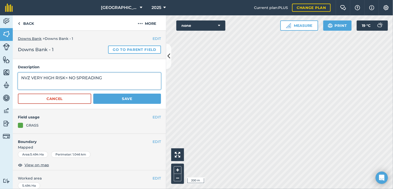
click at [67, 78] on textarea "NVZ VERY HIGH RISK< NO SPREADING" at bounding box center [89, 81] width 143 height 17
type textarea "NVZ VERY HIGH RISK, NO SPREADING"
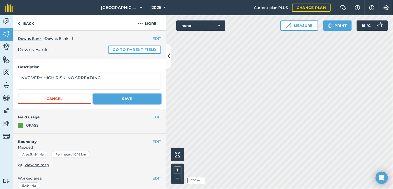
click at [110, 98] on button "Save" at bounding box center [127, 98] width 68 height 10
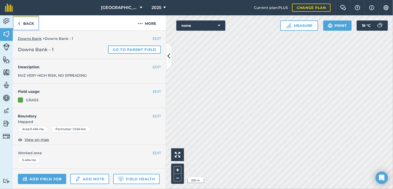
click at [31, 23] on link "Back" at bounding box center [26, 22] width 26 height 15
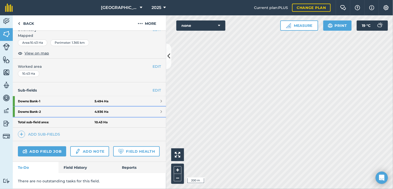
click at [42, 107] on strong "Downs Bank - 2" at bounding box center [56, 112] width 77 height 10
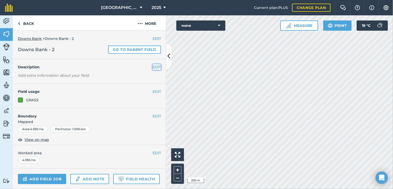
click at [152, 66] on button "EDIT" at bounding box center [156, 67] width 8 height 6
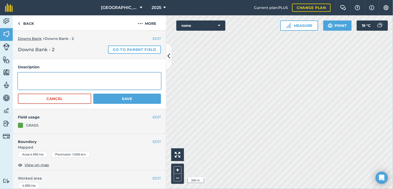
click at [53, 84] on textarea at bounding box center [89, 81] width 143 height 17
type textarea "NVZ HIGH RISK"
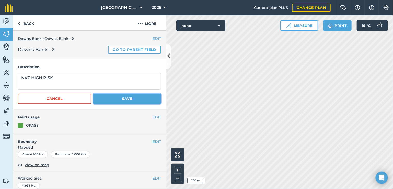
click at [147, 96] on button "Save" at bounding box center [127, 98] width 68 height 10
